Goal: Transaction & Acquisition: Purchase product/service

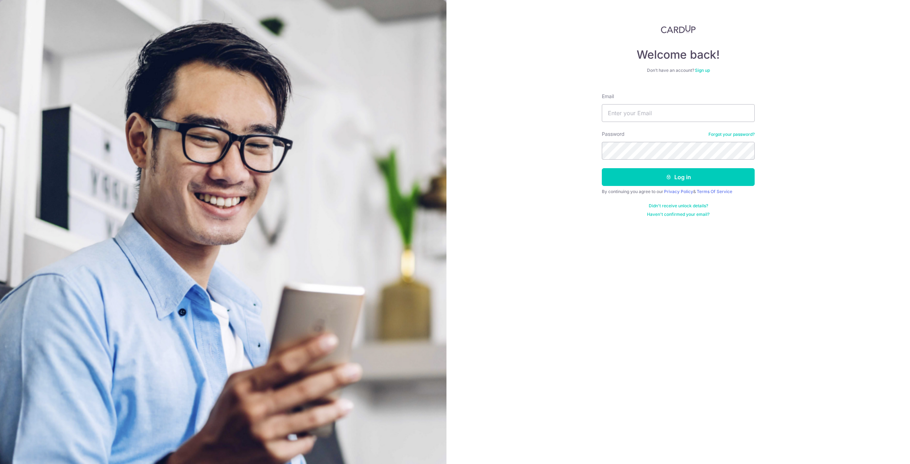
type input "bozzntwx@gmail.com"
click at [602, 168] on button "Log in" at bounding box center [678, 177] width 153 height 18
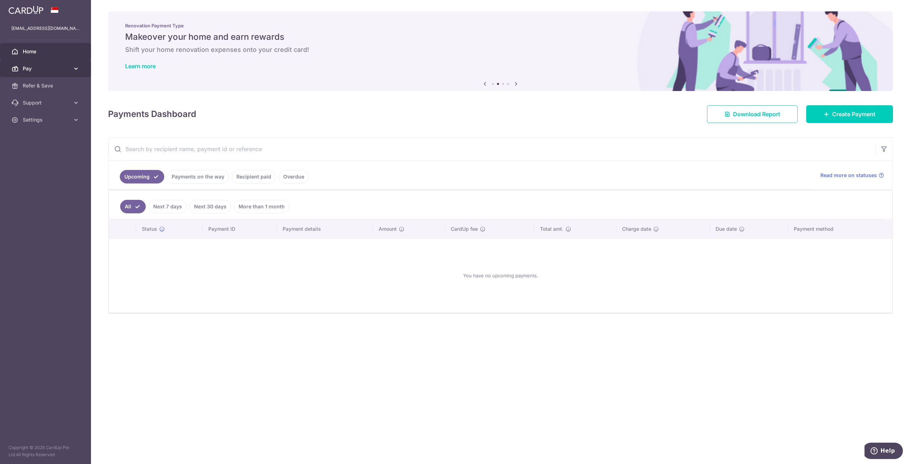
click at [52, 65] on span "Pay" at bounding box center [46, 68] width 47 height 7
click at [50, 88] on span "Payments" at bounding box center [46, 85] width 47 height 7
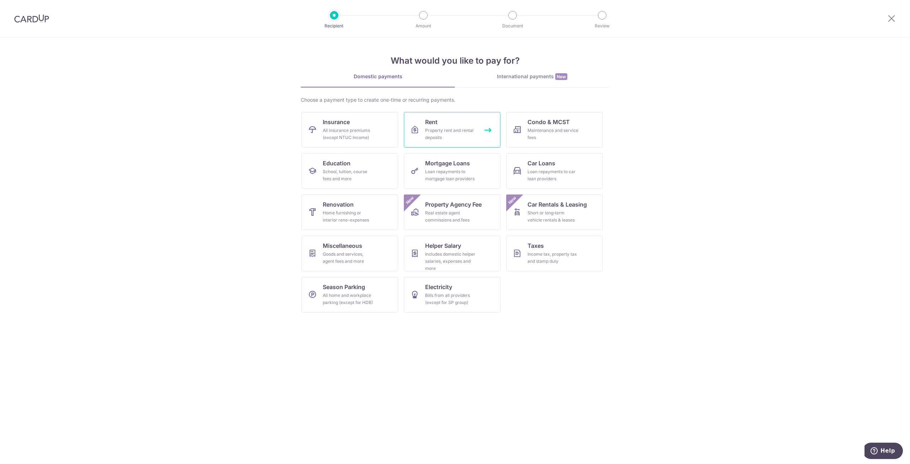
click at [441, 123] on link "Rent Property rent and rental deposits" at bounding box center [452, 130] width 97 height 36
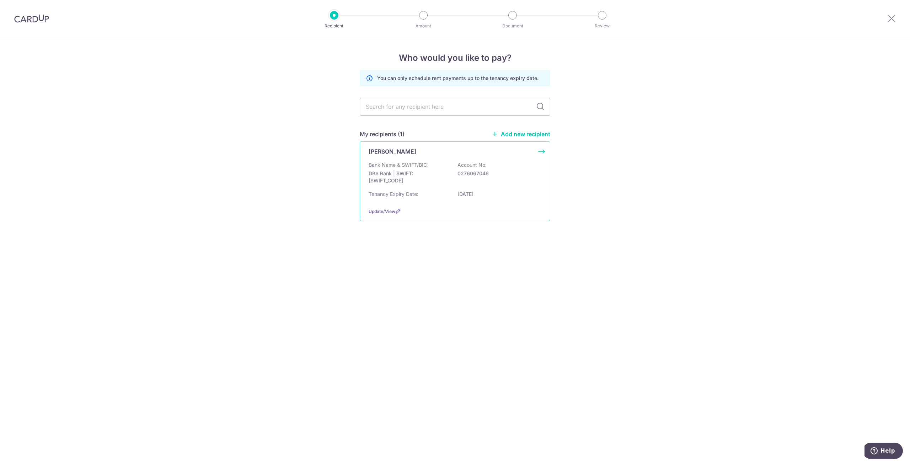
click at [432, 166] on div "Bank Name & SWIFT/BIC: DBS Bank | SWIFT: DBSSSGSGXXX Account No: 0276067046" at bounding box center [455, 174] width 173 height 26
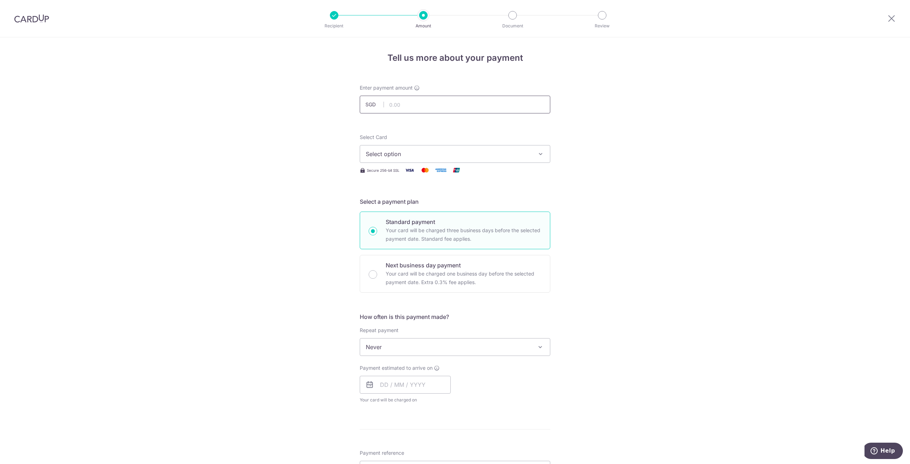
click at [426, 106] on input "text" at bounding box center [455, 105] width 190 height 18
type input "3,750.00"
click at [527, 160] on button "Select option" at bounding box center [455, 154] width 190 height 18
click at [408, 204] on span "**** 7602" at bounding box center [396, 204] width 27 height 9
click at [663, 220] on div "Tell us more about your payment Enter payment amount SGD 3,750.00 3750.00 Selec…" at bounding box center [455, 358] width 910 height 643
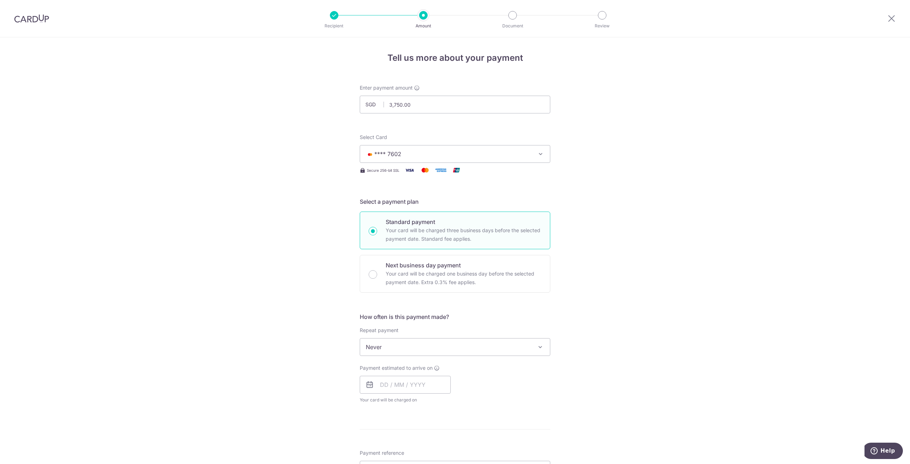
click at [594, 281] on div "Tell us more about your payment Enter payment amount SGD 3,750.00 3750.00 Selec…" at bounding box center [455, 358] width 910 height 643
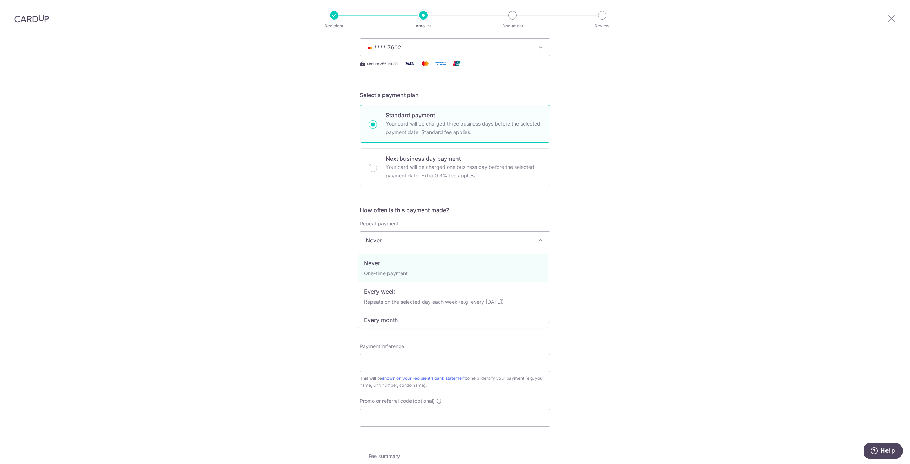
click at [482, 233] on span "Never" at bounding box center [455, 240] width 190 height 17
click at [656, 186] on div "Tell us more about your payment Enter payment amount SGD 3,750.00 3750.00 Selec…" at bounding box center [455, 252] width 910 height 643
click at [423, 274] on input "text" at bounding box center [405, 278] width 91 height 18
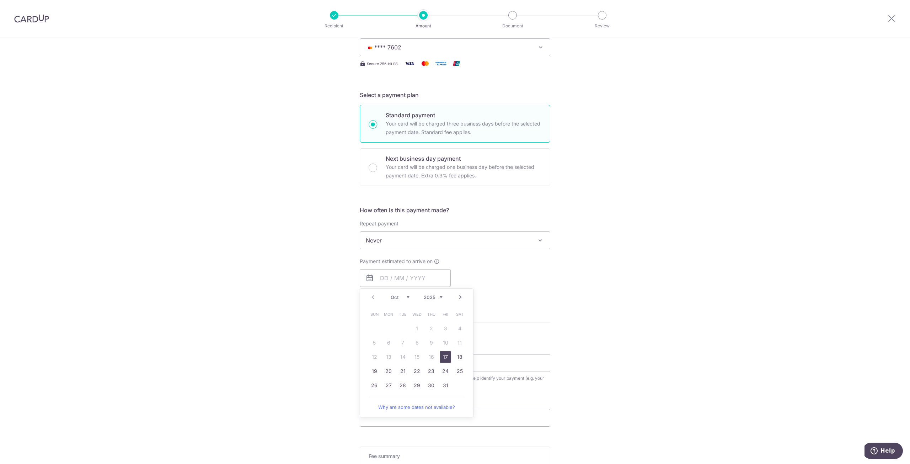
click at [603, 260] on div "Tell us more about your payment Enter payment amount SGD 3,750.00 3750.00 Selec…" at bounding box center [455, 252] width 910 height 643
click at [392, 284] on input "text" at bounding box center [405, 278] width 91 height 18
click at [459, 298] on link "Next" at bounding box center [460, 297] width 9 height 9
click at [369, 296] on link "Prev" at bounding box center [373, 297] width 9 height 9
click at [460, 297] on link "Next" at bounding box center [460, 297] width 9 height 9
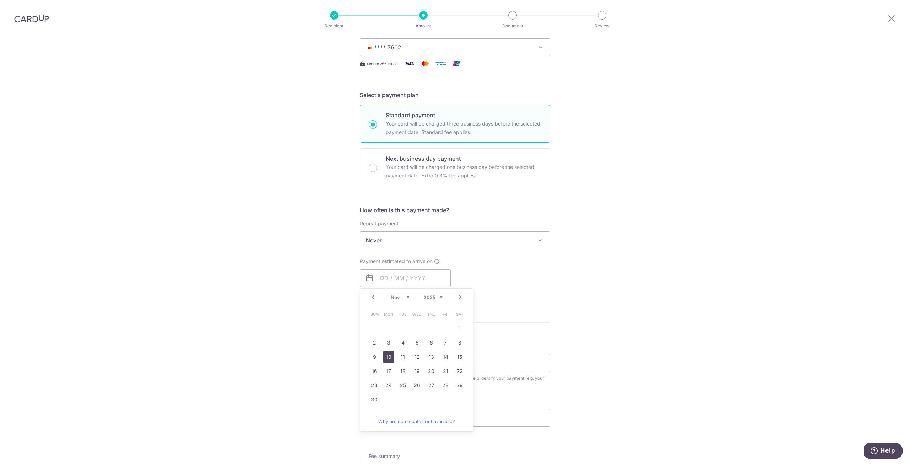
click at [387, 354] on link "10" at bounding box center [388, 356] width 11 height 11
type input "[DATE]"
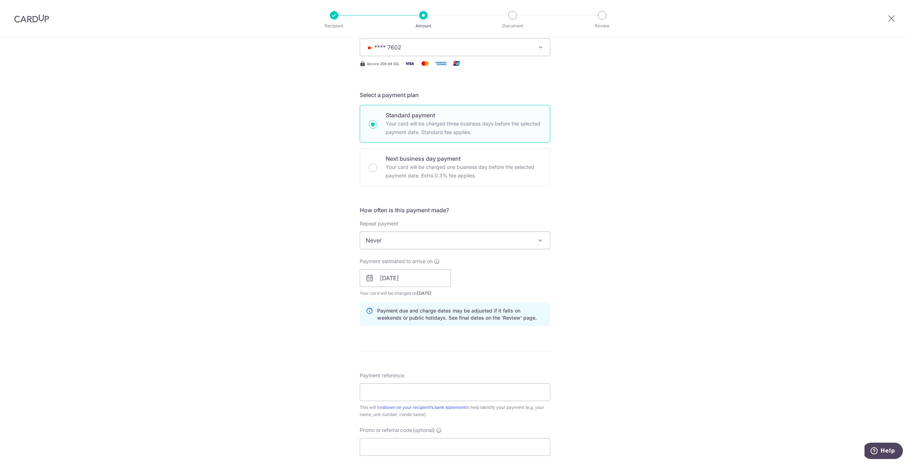
click at [581, 329] on div "Tell us more about your payment Enter payment amount SGD 3,750.00 3750.00 Selec…" at bounding box center [455, 267] width 910 height 672
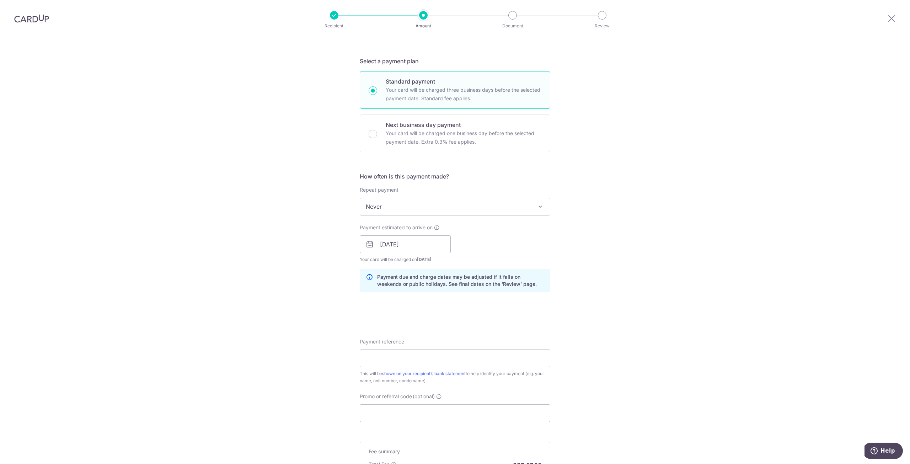
scroll to position [213, 0]
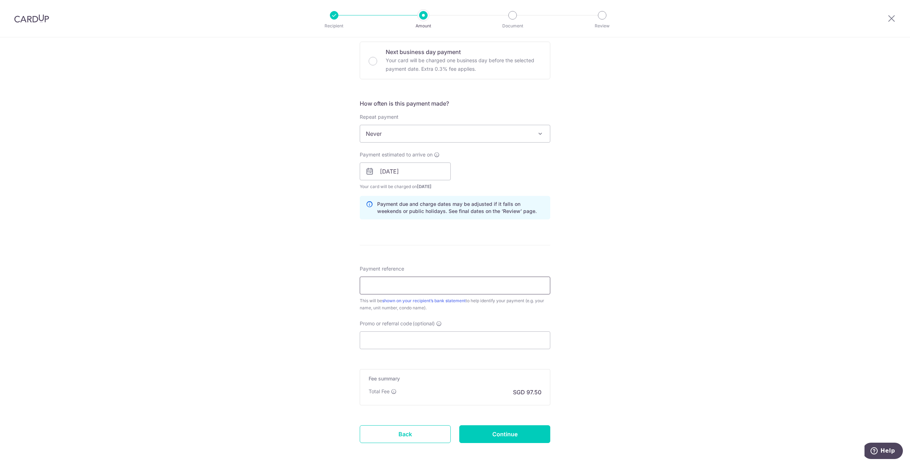
click at [472, 290] on input "Payment reference" at bounding box center [455, 285] width 190 height 18
type input "The Mezzo (11-05)"
click at [627, 317] on div "Tell us more about your payment Enter payment amount SGD 3,750.00 3750.00 Selec…" at bounding box center [455, 160] width 910 height 672
click at [405, 333] on input "Promo or referral code (optional)" at bounding box center [455, 340] width 190 height 18
paste input "OCBC90N155"
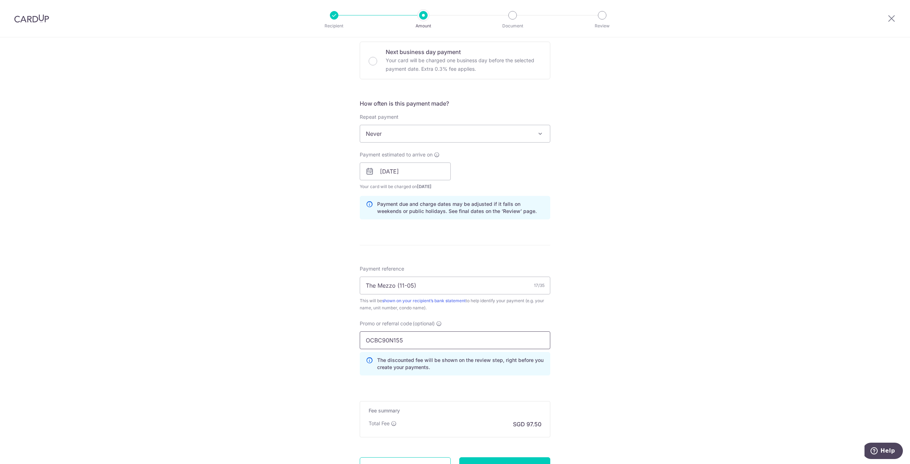
type input "OCBC90N155"
click at [595, 334] on div "Tell us more about your payment Enter payment amount SGD 3,750.00 3750.00 Selec…" at bounding box center [455, 176] width 910 height 704
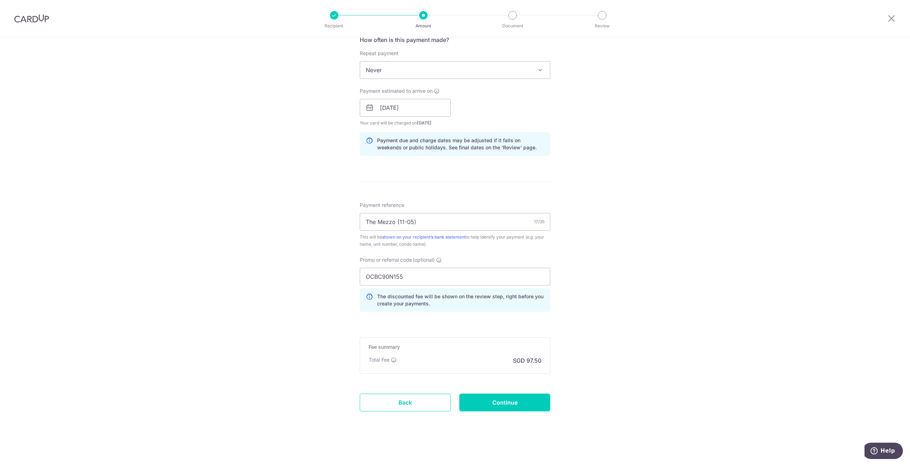
scroll to position [278, 0]
click at [615, 375] on div "Tell us more about your payment Enter payment amount SGD 3,750.00 3750.00 Selec…" at bounding box center [455, 112] width 910 height 704
click at [600, 355] on div "Tell us more about your payment Enter payment amount SGD 3,750.00 3750.00 Selec…" at bounding box center [455, 112] width 910 height 704
click at [516, 399] on input "Continue" at bounding box center [504, 402] width 91 height 18
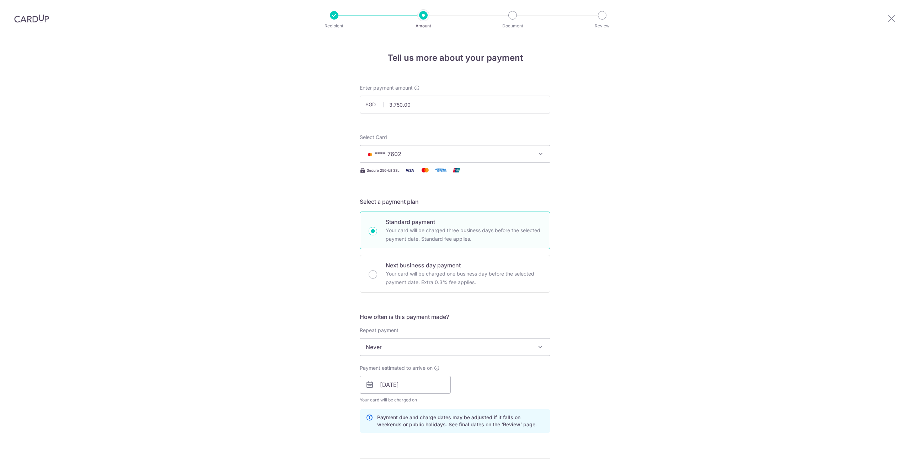
scroll to position [287, 0]
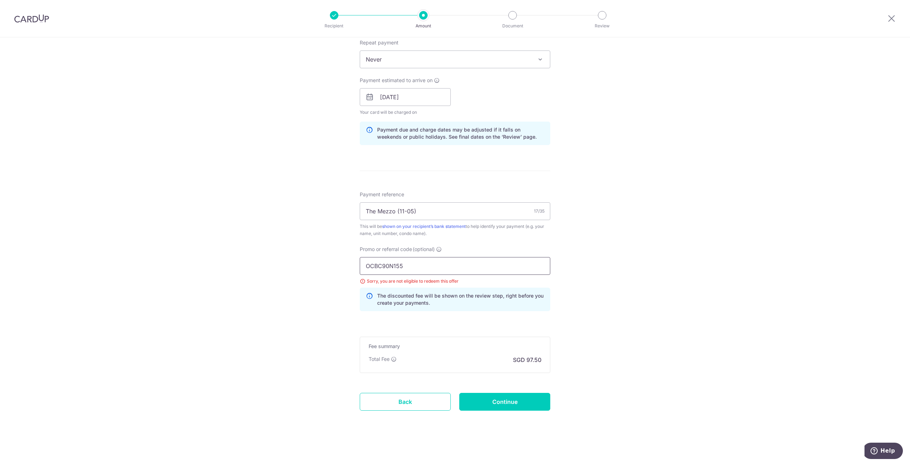
click at [423, 270] on input "OCBC90N155" at bounding box center [455, 266] width 190 height 18
paste input "TAX173"
type input "OCBCTAX173"
click at [584, 263] on div "Tell us more about your payment Enter payment amount SGD 3,750.00 3750.00 Selec…" at bounding box center [455, 107] width 910 height 714
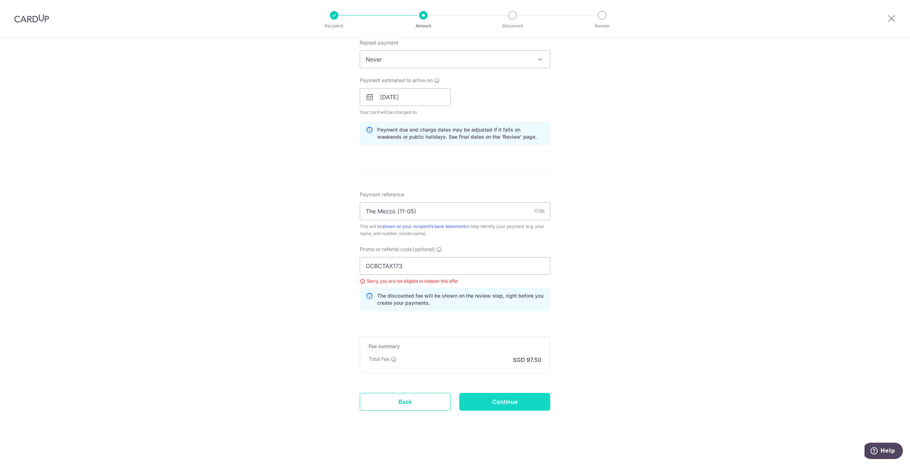
click at [510, 400] on input "Continue" at bounding box center [504, 402] width 91 height 18
click at [415, 264] on input "OCBCTAX173" at bounding box center [455, 266] width 190 height 18
paste input "SAVERENT179"
type input "SAVERENT179"
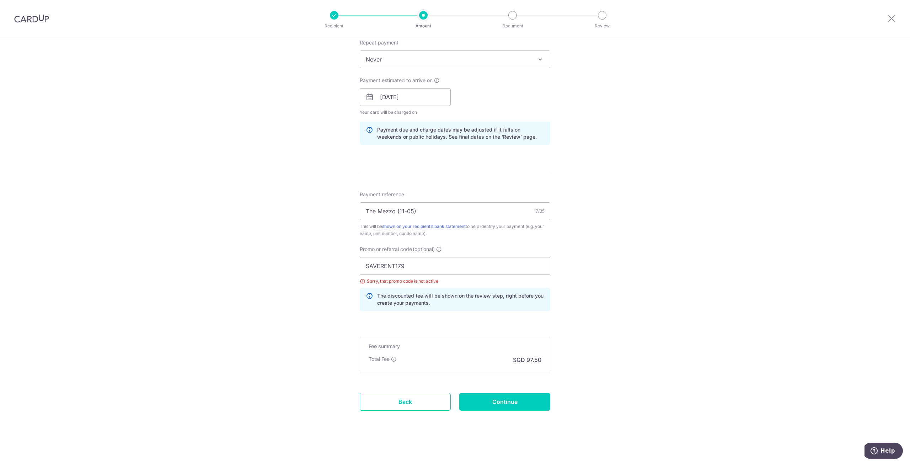
click at [567, 282] on div "Tell us more about your payment Enter payment amount SGD 3,750.00 3750.00 Selec…" at bounding box center [455, 107] width 910 height 714
click at [521, 400] on input "Continue" at bounding box center [504, 402] width 91 height 18
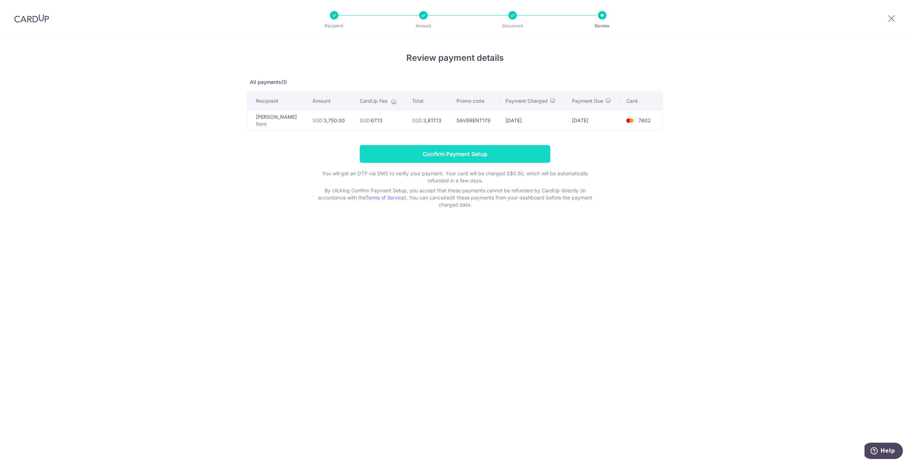
click at [429, 152] on input "Confirm Payment Setup" at bounding box center [455, 154] width 190 height 18
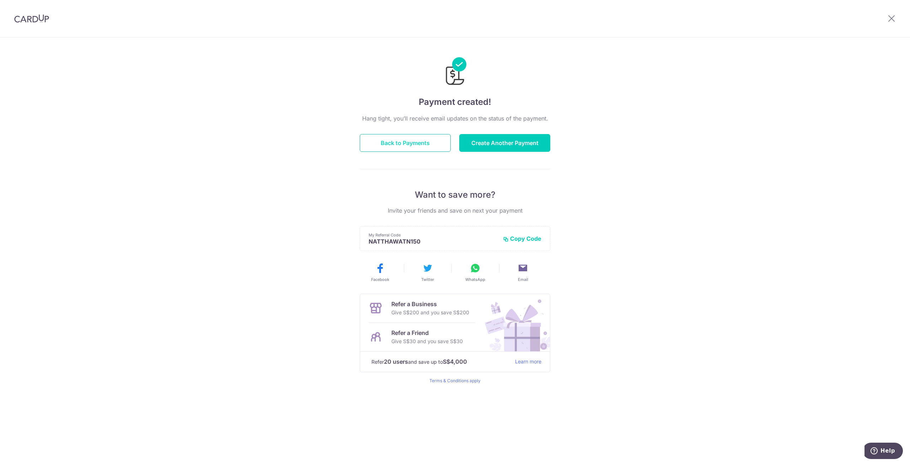
click at [408, 142] on button "Back to Payments" at bounding box center [405, 143] width 91 height 18
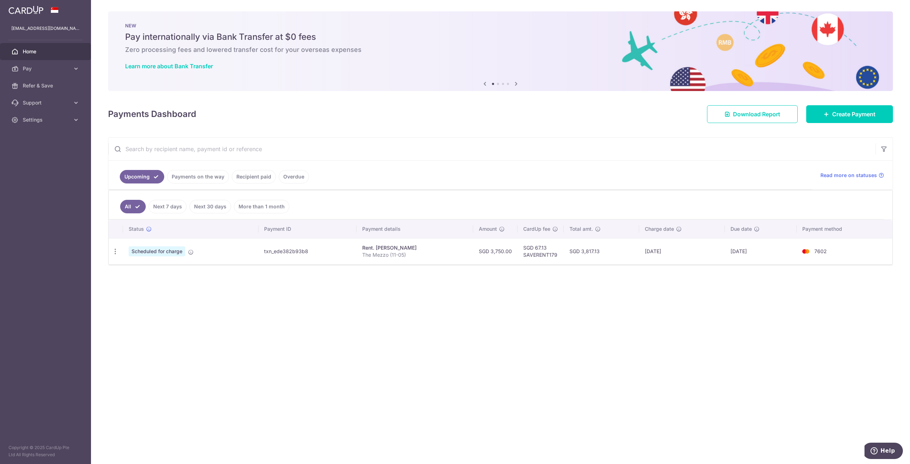
click at [392, 289] on div "× Pause Schedule Pause all future payments in this series Pause just this one p…" at bounding box center [500, 232] width 819 height 464
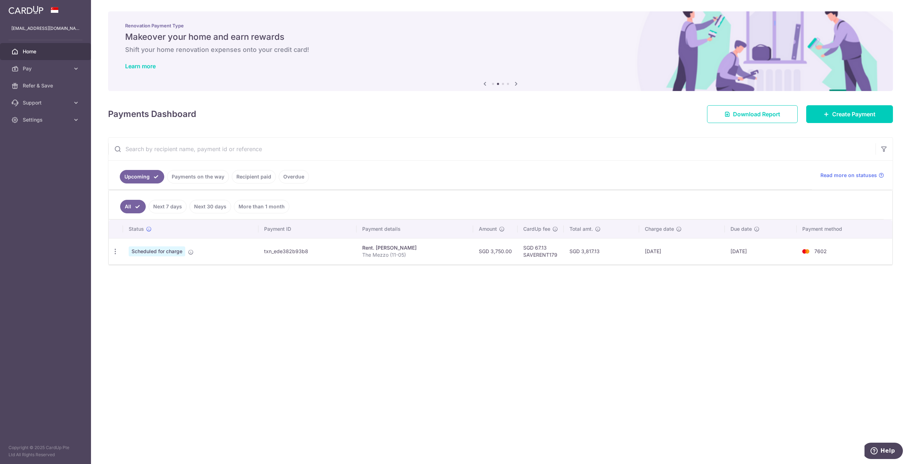
click at [469, 295] on div "× Pause Schedule Pause all future payments in this series Pause just this one p…" at bounding box center [500, 232] width 819 height 464
